Goal: Navigation & Orientation: Find specific page/section

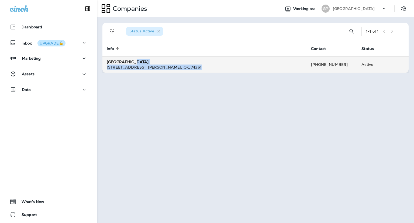
click at [274, 64] on div "[GEOGRAPHIC_DATA] [STREET_ADDRESS][PERSON_NAME]" at bounding box center [205, 64] width 196 height 11
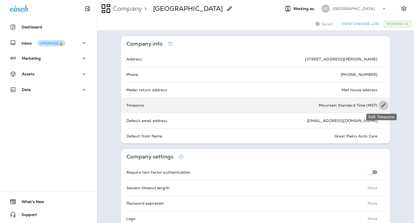
click at [382, 105] on icon "Edit Timezone" at bounding box center [383, 105] width 4 height 4
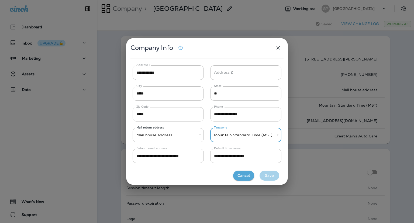
click at [247, 0] on body "**********" at bounding box center [207, 0] width 414 height 0
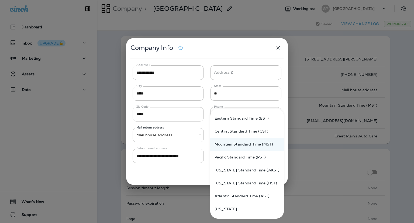
click at [230, 131] on li "Central Standard Time (CST)" at bounding box center [247, 130] width 74 height 13
type input "**********"
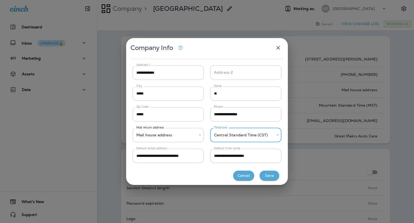
click at [265, 175] on button "Save" at bounding box center [269, 175] width 20 height 10
type input "*****"
type input "**********"
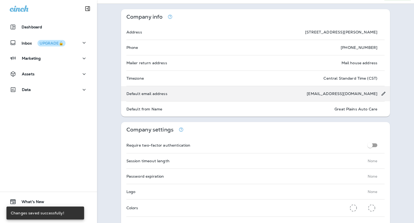
scroll to position [54, 0]
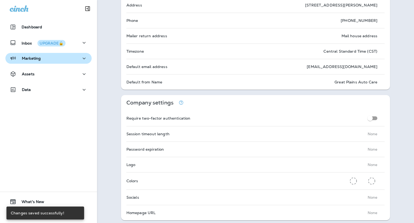
click at [31, 57] on p "Marketing" at bounding box center [31, 58] width 19 height 4
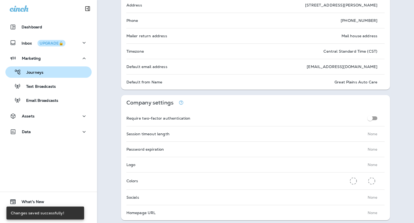
click at [36, 73] on p "Journeys" at bounding box center [32, 72] width 22 height 5
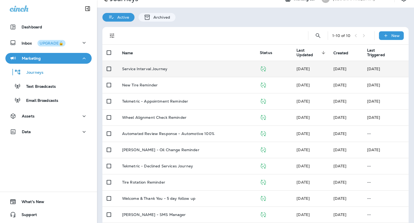
scroll to position [15, 0]
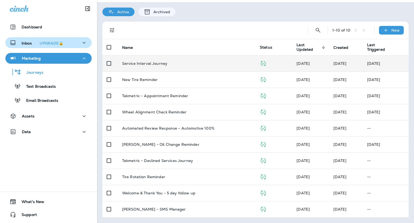
click at [20, 40] on div "Inbox UPGRADE🔒" at bounding box center [38, 42] width 56 height 7
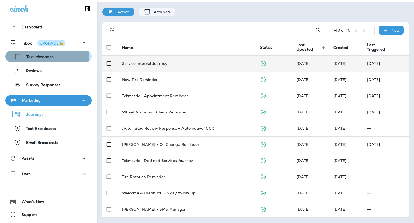
click at [33, 57] on p "Text Messages" at bounding box center [37, 56] width 33 height 5
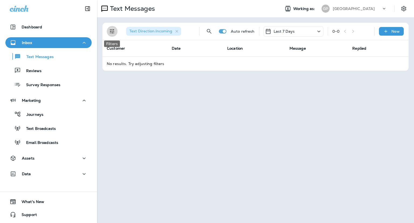
click at [110, 29] on icon "Filters" at bounding box center [112, 31] width 6 height 6
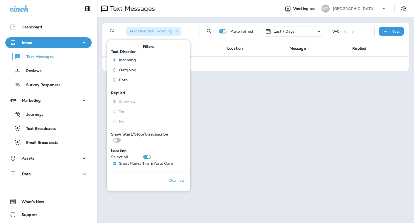
click at [159, 28] on div "Text Direction : Incoming" at bounding box center [153, 31] width 55 height 9
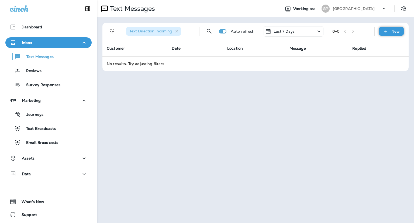
click at [395, 34] on div "New" at bounding box center [391, 31] width 25 height 9
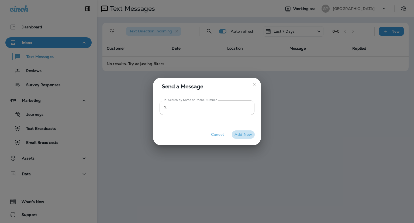
click at [238, 135] on button "Add New" at bounding box center [243, 134] width 23 height 8
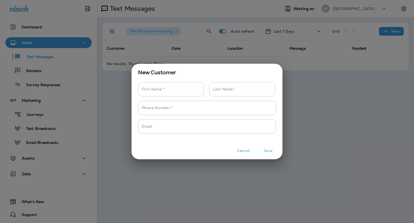
click at [241, 151] on button "Cancel" at bounding box center [243, 150] width 20 height 8
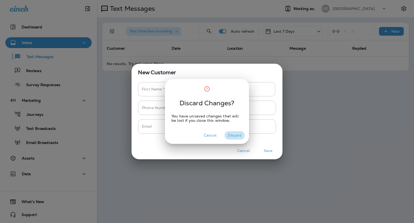
click at [232, 133] on button "Discard" at bounding box center [234, 135] width 20 height 8
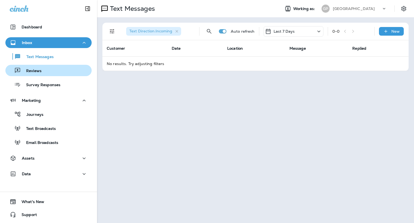
click at [36, 68] on p "Reviews" at bounding box center [31, 70] width 21 height 5
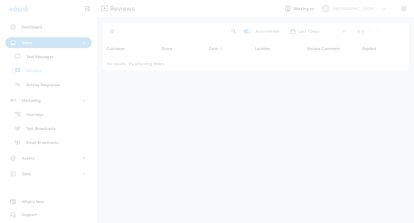
click at [28, 71] on div at bounding box center [207, 111] width 414 height 223
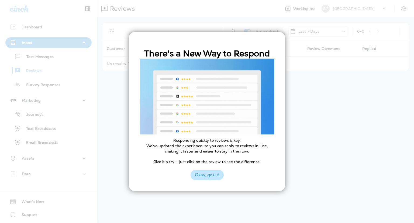
click at [210, 177] on button "Okay, got it!" at bounding box center [206, 174] width 33 height 10
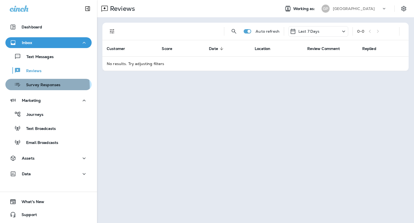
click at [44, 86] on p "Survey Responses" at bounding box center [41, 84] width 40 height 5
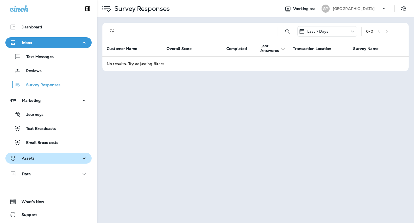
click at [34, 152] on button "Assets" at bounding box center [48, 157] width 86 height 11
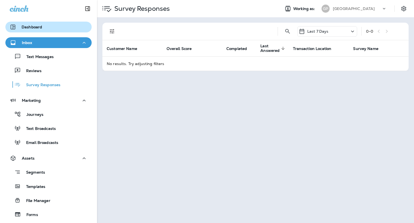
click at [27, 30] on div "Dashboard" at bounding box center [26, 27] width 32 height 6
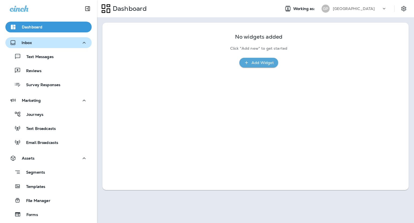
click at [30, 43] on p "Inbox" at bounding box center [27, 42] width 10 height 4
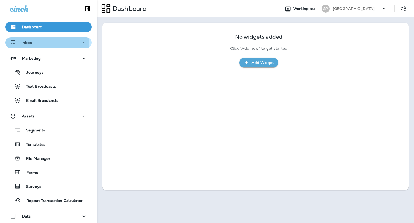
click at [30, 43] on p "Inbox" at bounding box center [27, 42] width 10 height 4
